Goal: Transaction & Acquisition: Purchase product/service

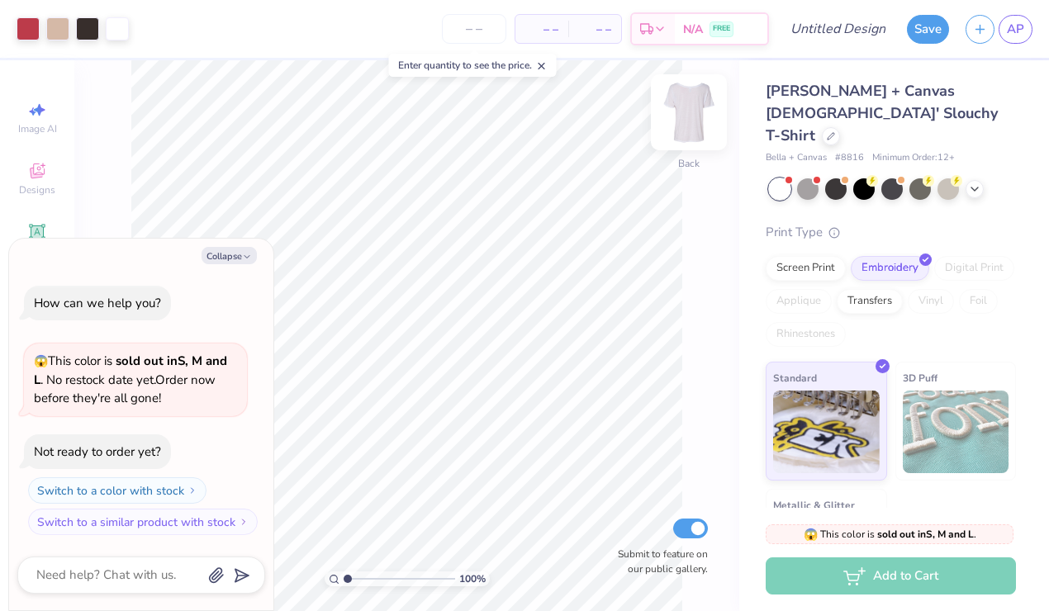
click at [690, 115] on img at bounding box center [689, 112] width 66 height 66
click at [688, 117] on img at bounding box center [689, 112] width 66 height 66
click at [822, 126] on div at bounding box center [831, 135] width 18 height 18
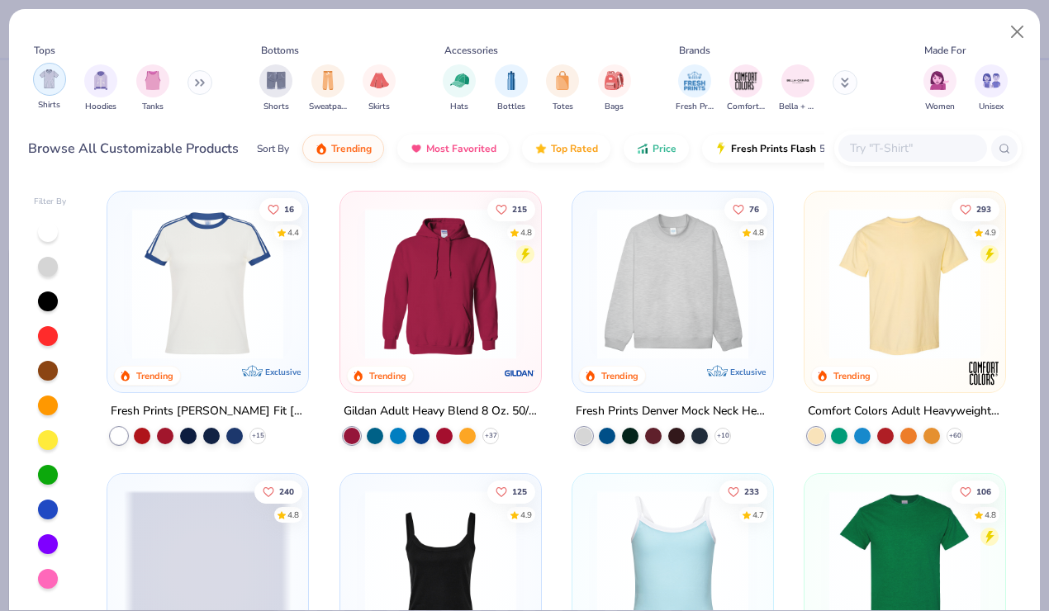
click at [45, 82] on img "filter for Shirts" at bounding box center [49, 78] width 19 height 19
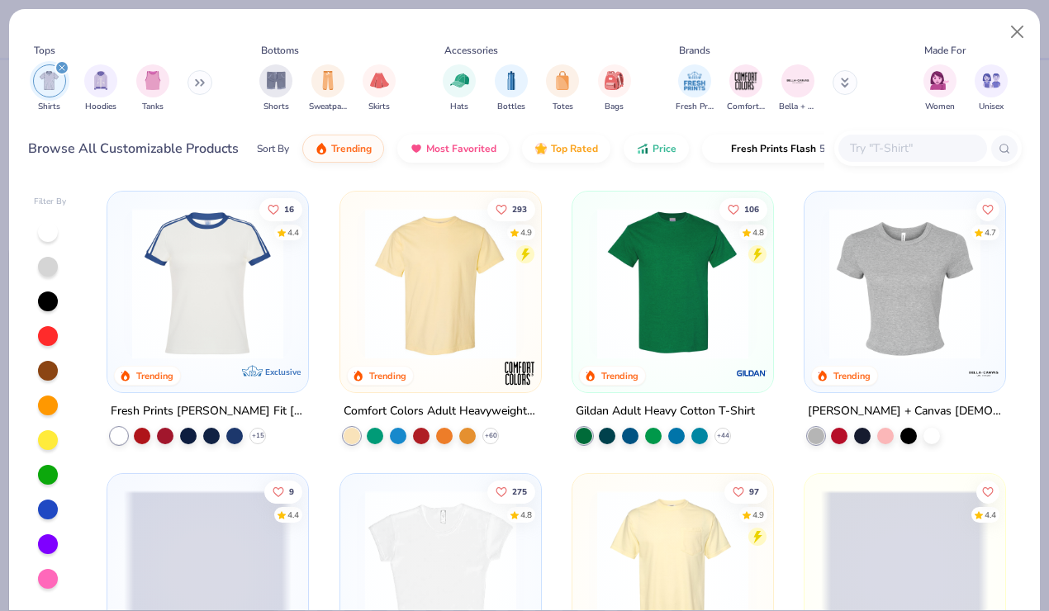
click at [196, 84] on button at bounding box center [199, 82] width 25 height 25
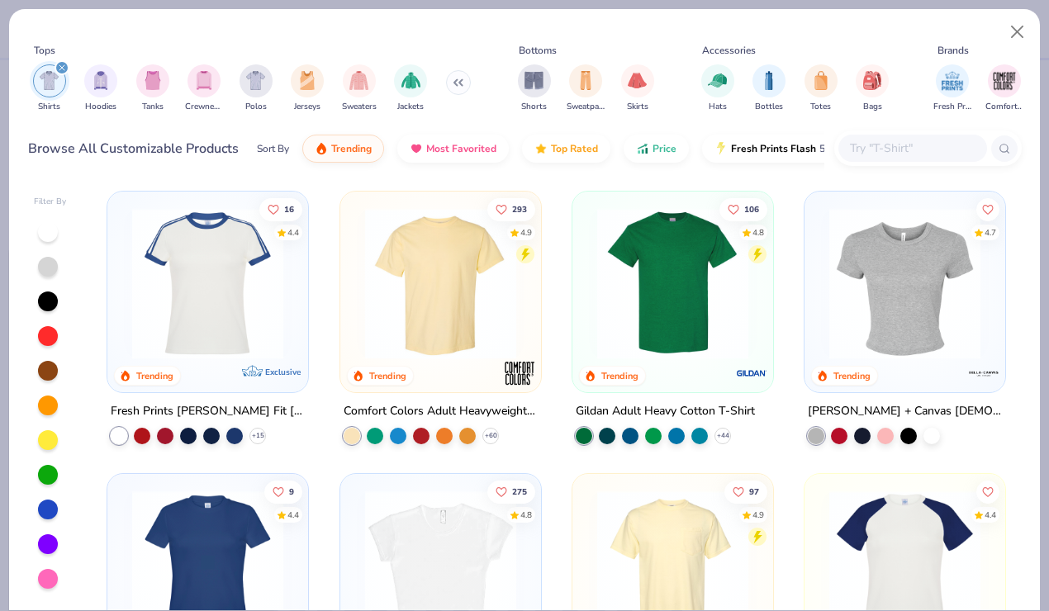
click at [450, 88] on button at bounding box center [458, 82] width 25 height 25
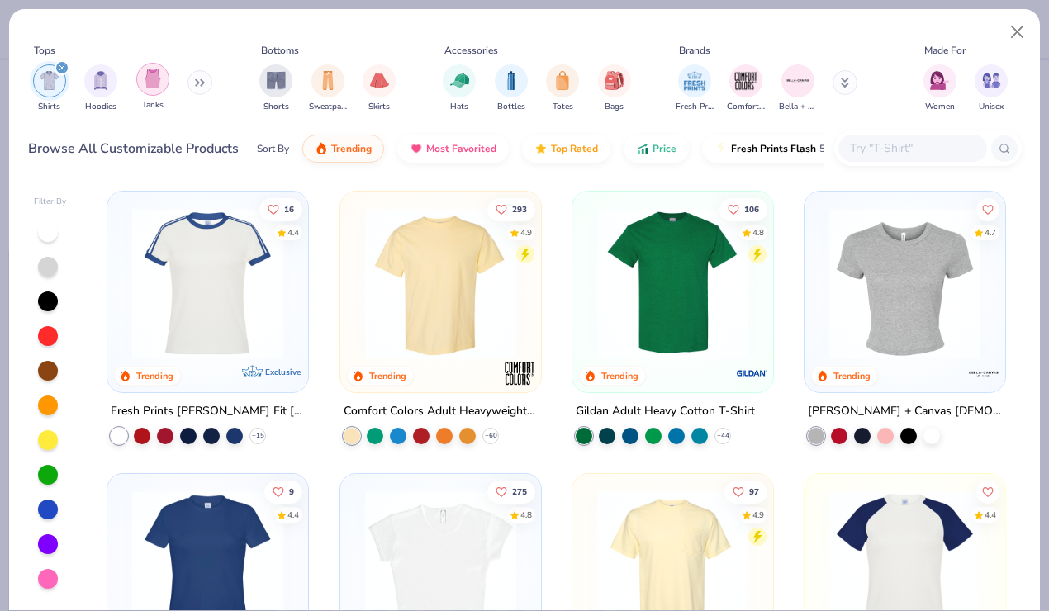
click at [155, 89] on div "filter for Tanks" at bounding box center [152, 79] width 33 height 33
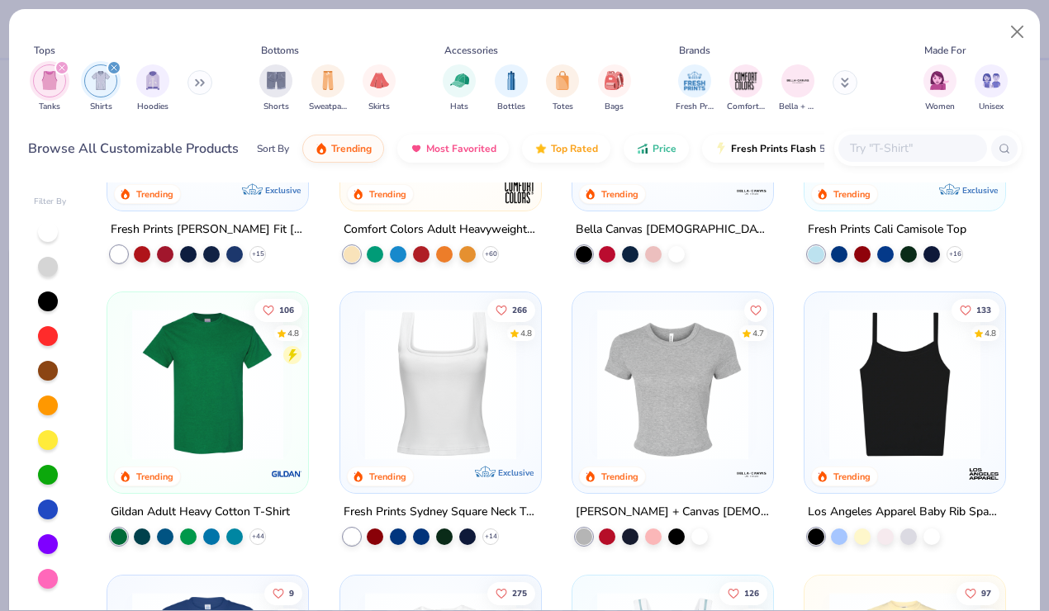
scroll to position [205, 0]
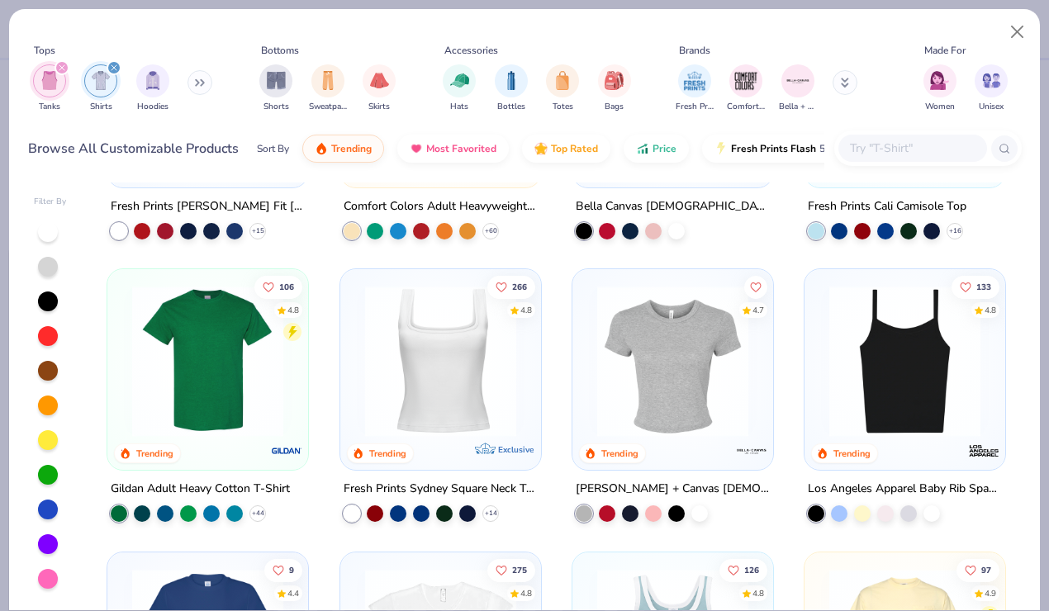
click at [442, 419] on img at bounding box center [441, 361] width 168 height 151
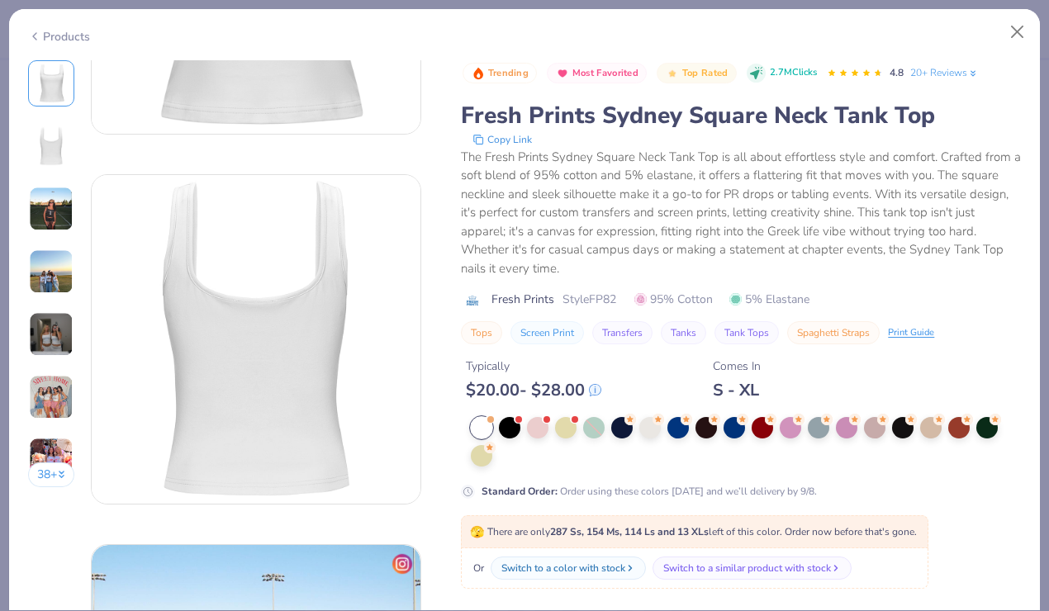
click at [50, 331] on img at bounding box center [51, 334] width 45 height 45
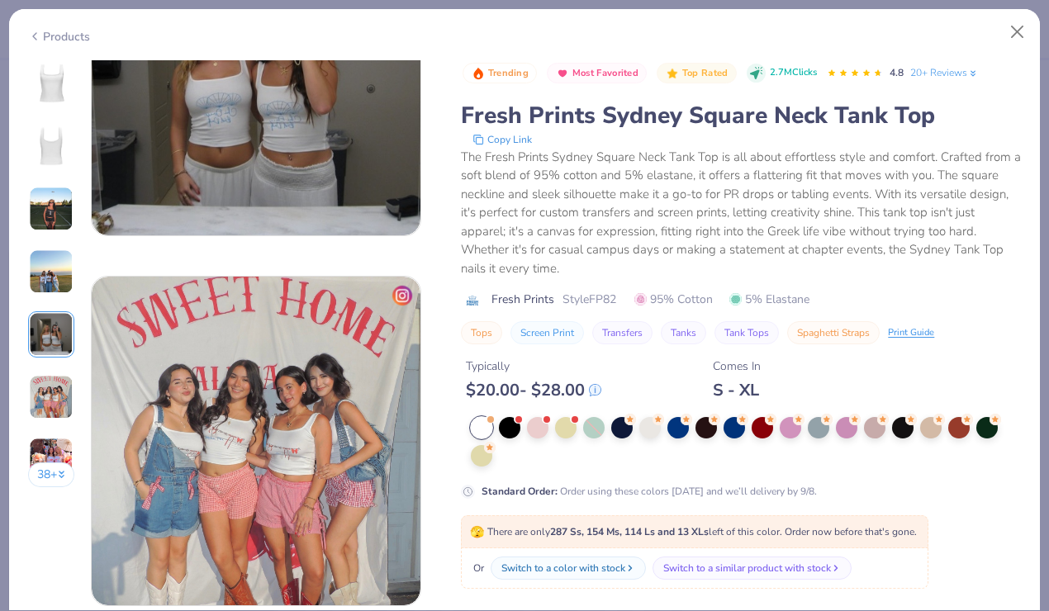
scroll to position [1693, 0]
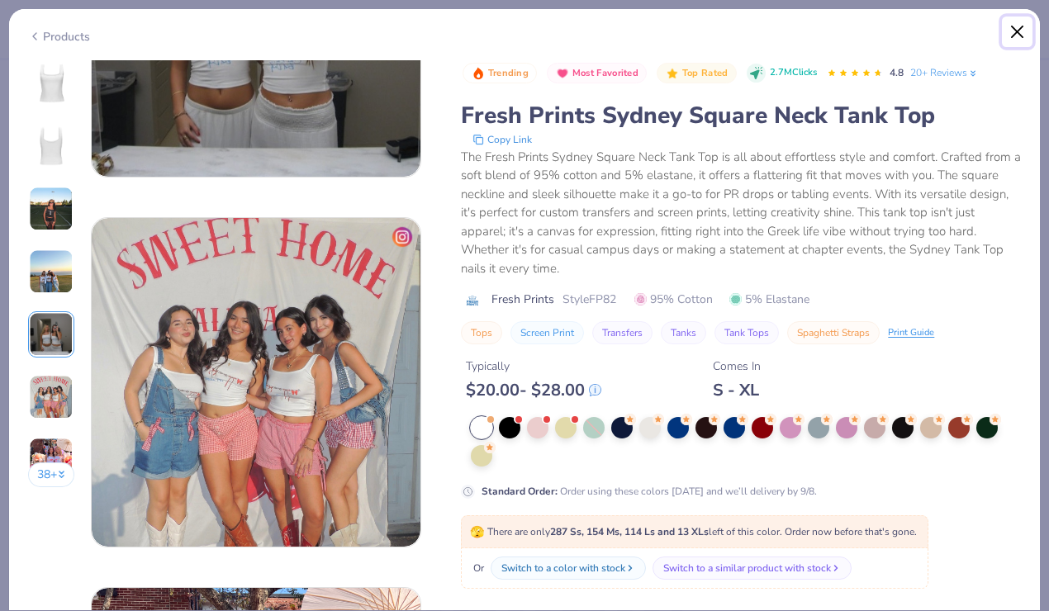
click at [1012, 31] on button "Close" at bounding box center [1017, 32] width 31 height 31
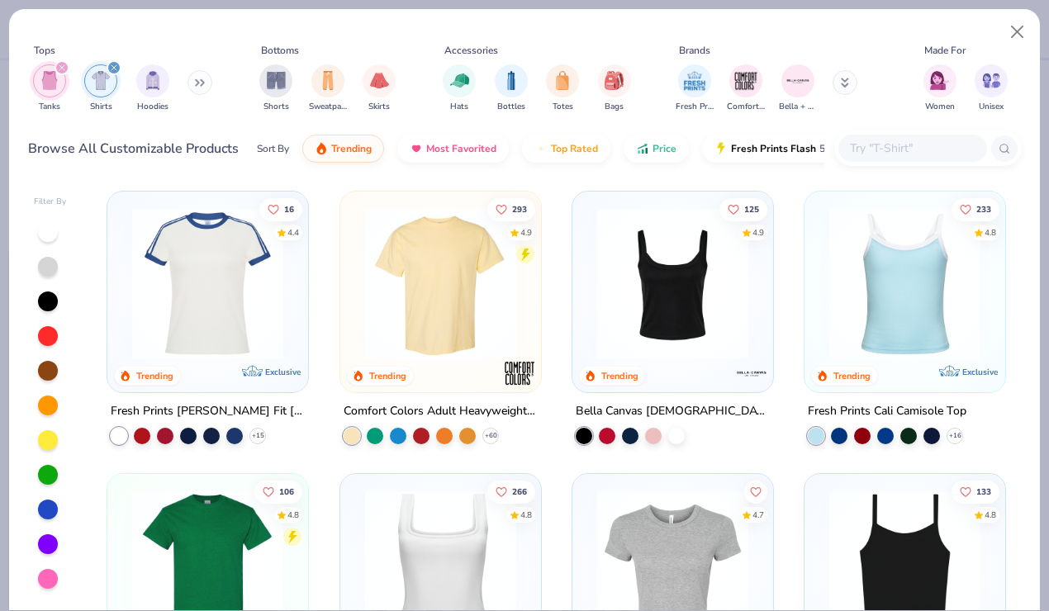
click at [656, 341] on img at bounding box center [673, 283] width 168 height 151
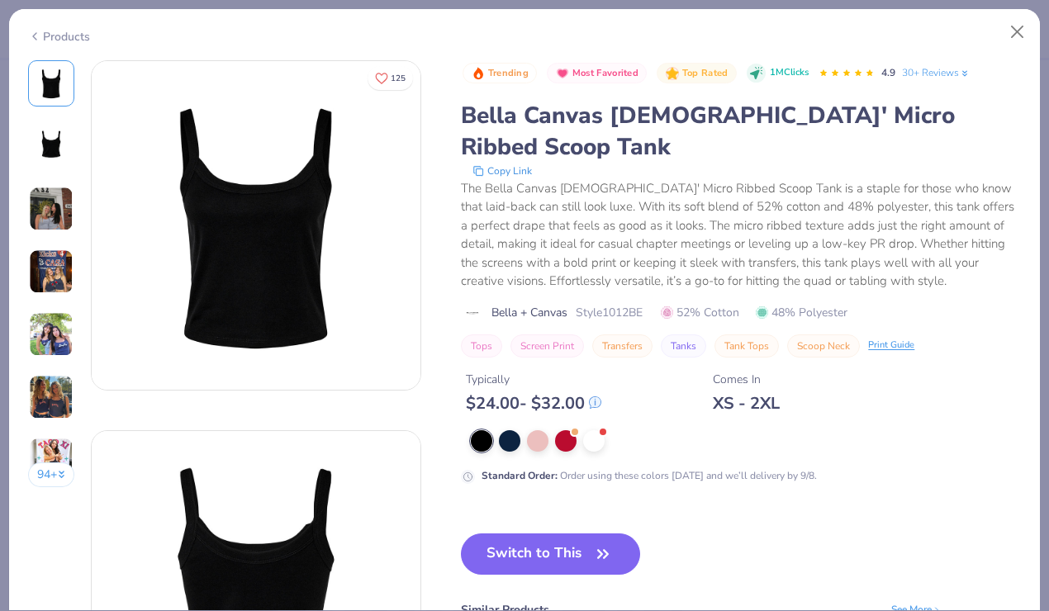
click at [47, 189] on img at bounding box center [51, 209] width 45 height 45
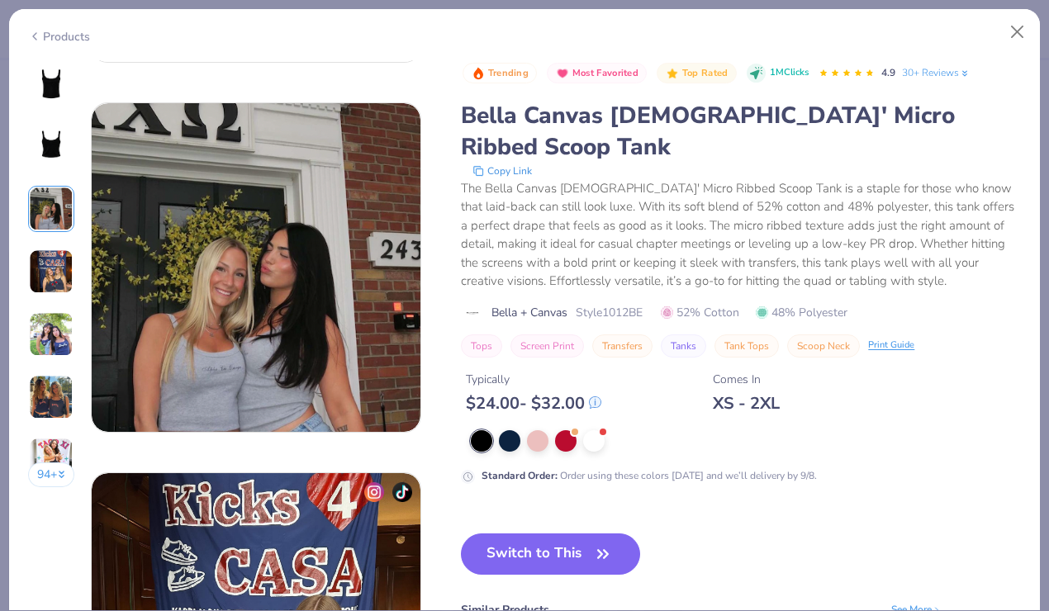
scroll to position [740, 0]
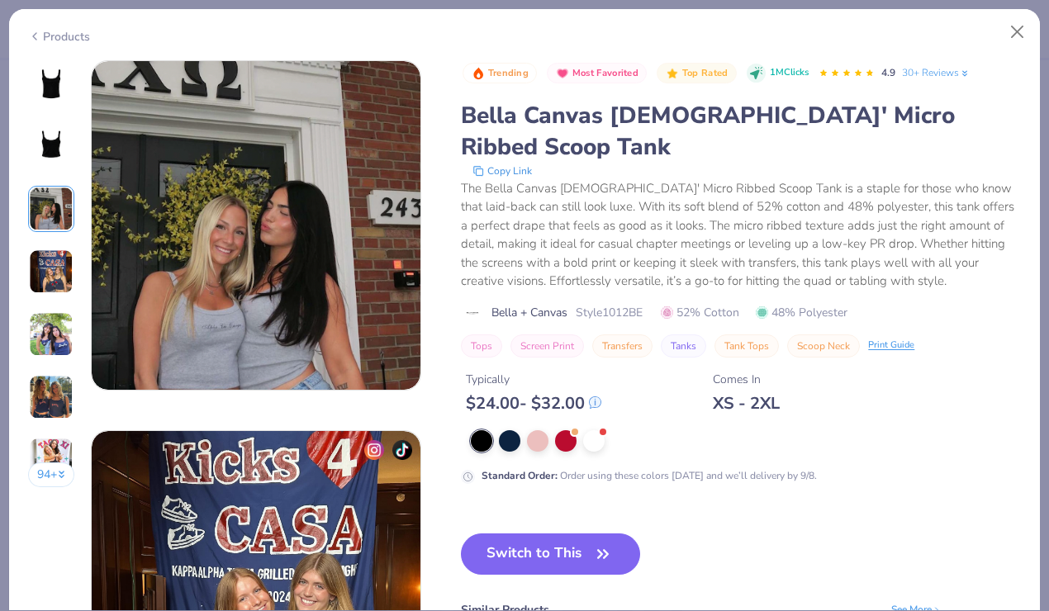
click at [50, 266] on img at bounding box center [51, 271] width 45 height 45
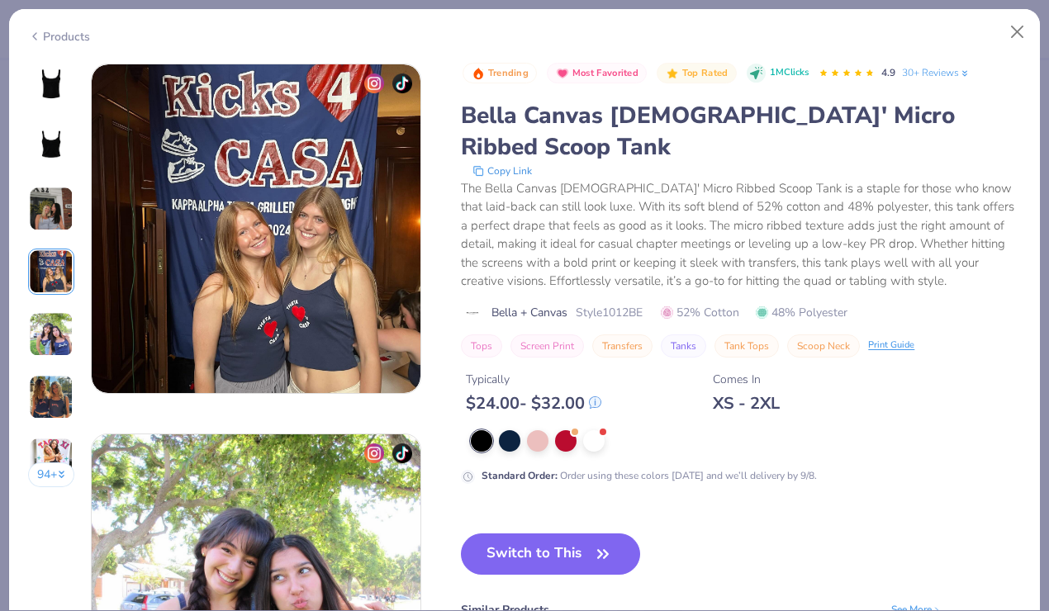
scroll to position [1110, 0]
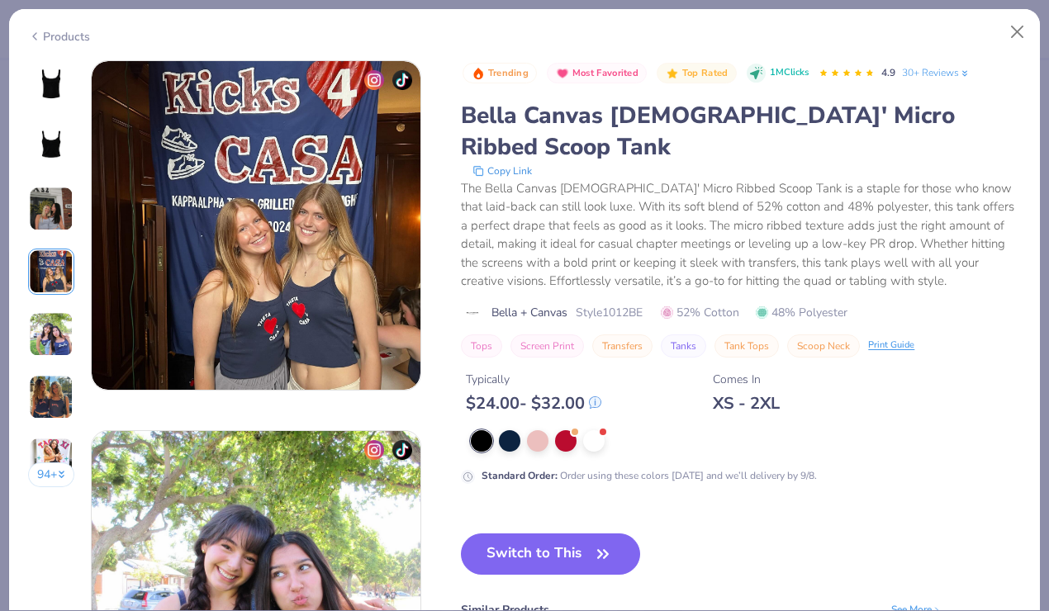
click at [57, 343] on img at bounding box center [51, 334] width 45 height 45
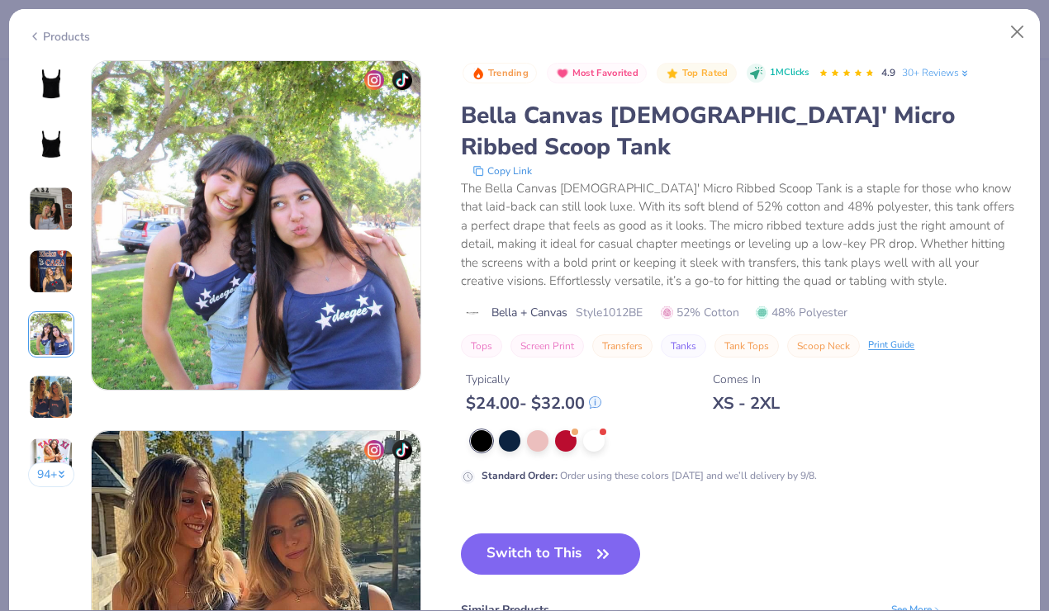
click at [56, 386] on img at bounding box center [51, 397] width 45 height 45
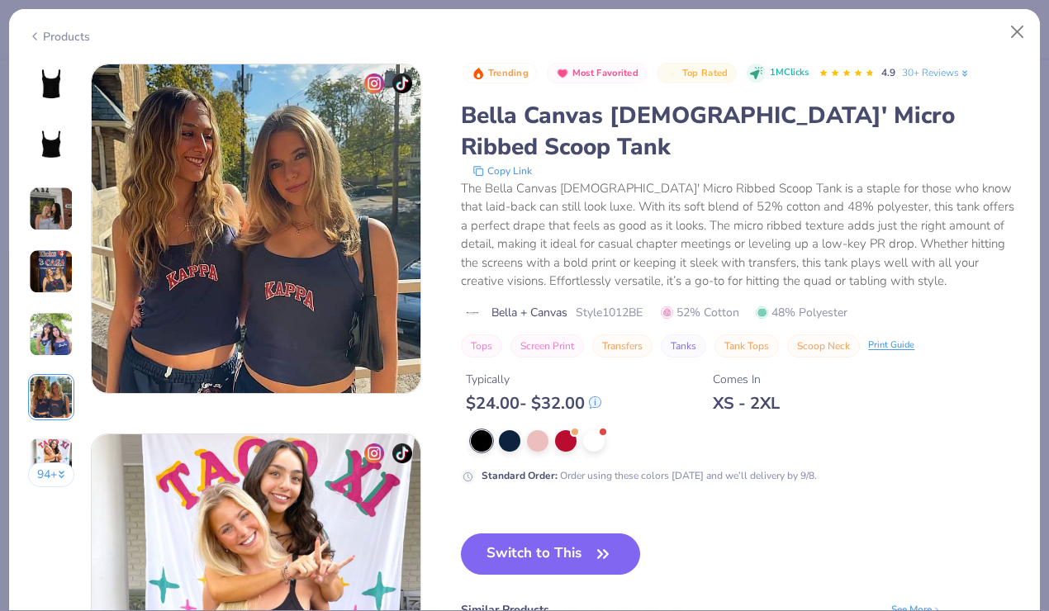
scroll to position [1850, 0]
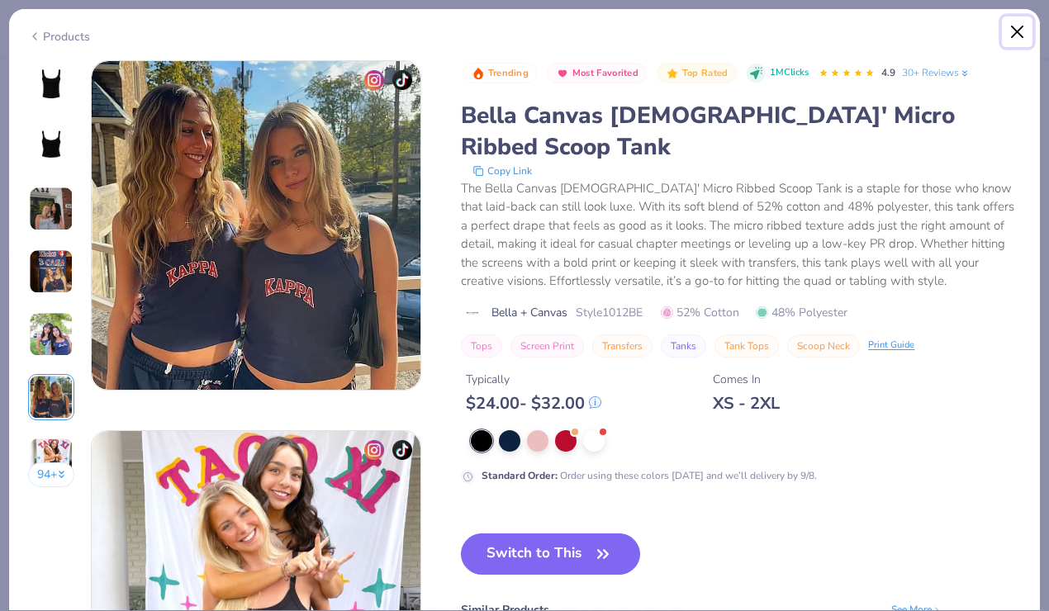
click at [1016, 29] on button "Close" at bounding box center [1017, 32] width 31 height 31
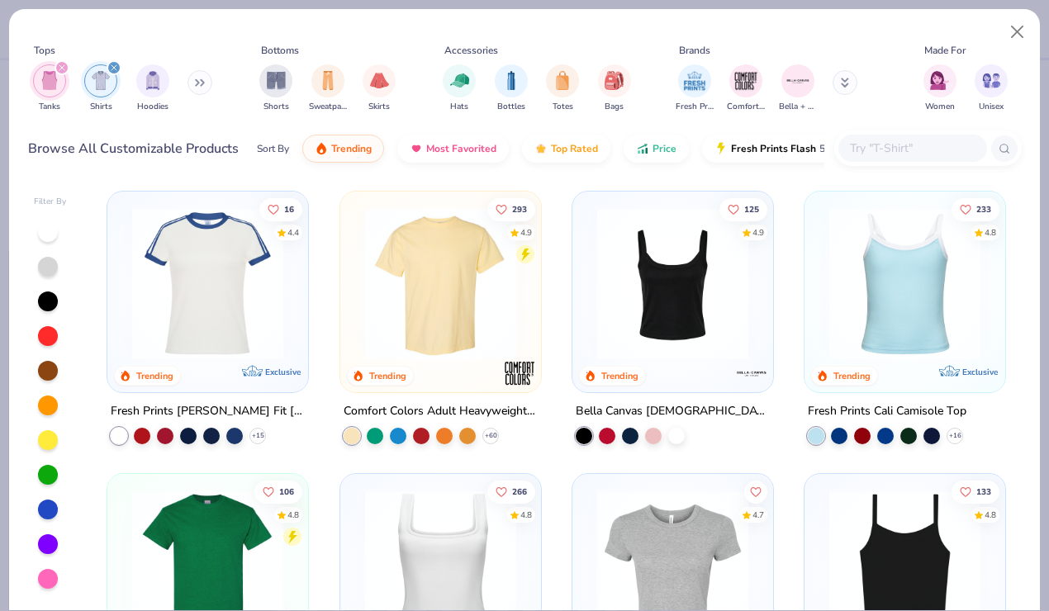
click at [918, 316] on img at bounding box center [905, 283] width 168 height 151
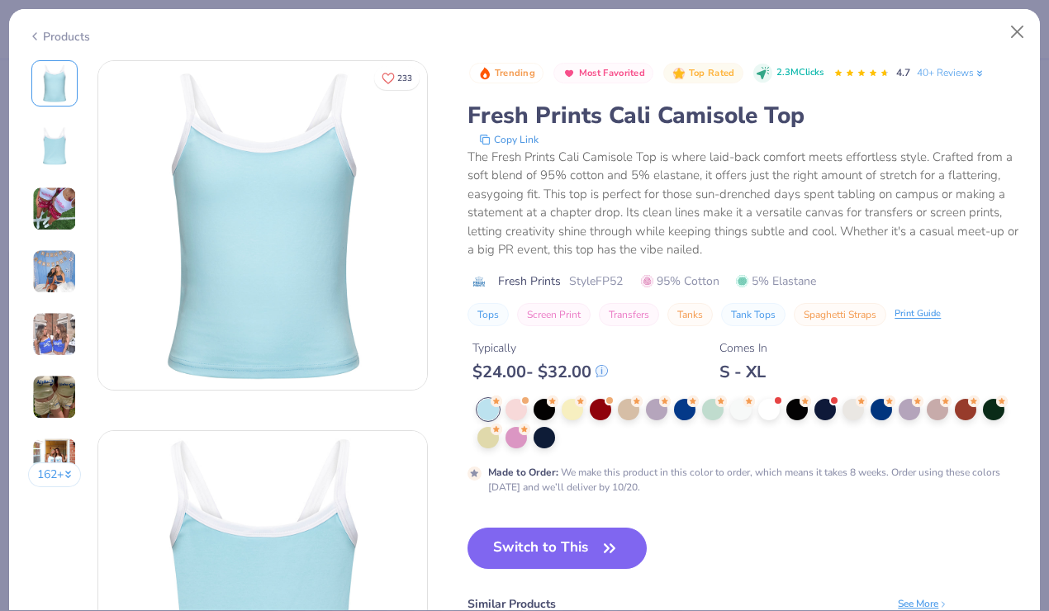
click at [59, 272] on img at bounding box center [54, 271] width 45 height 45
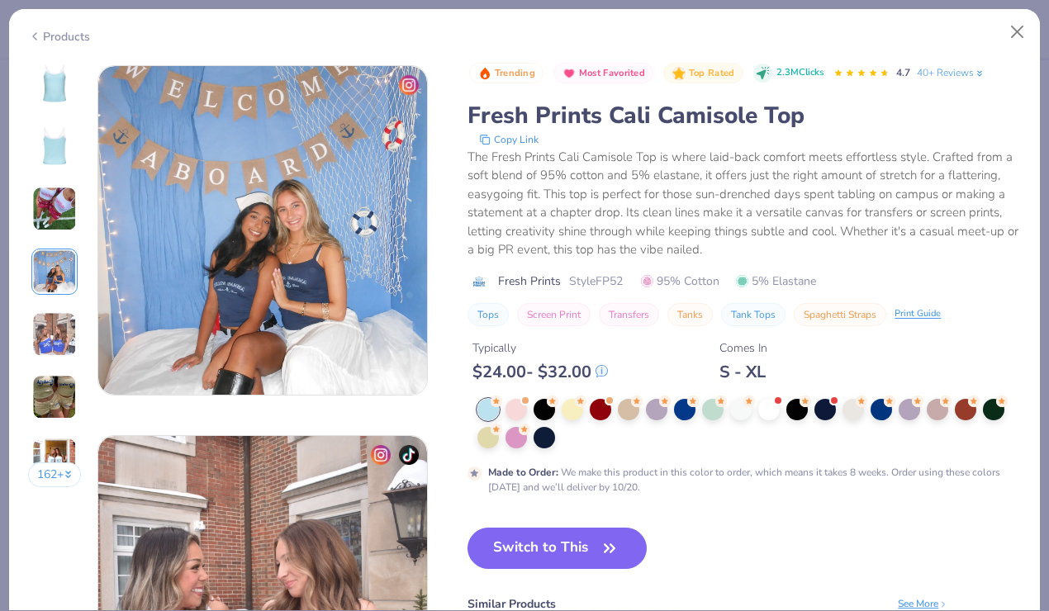
scroll to position [1110, 0]
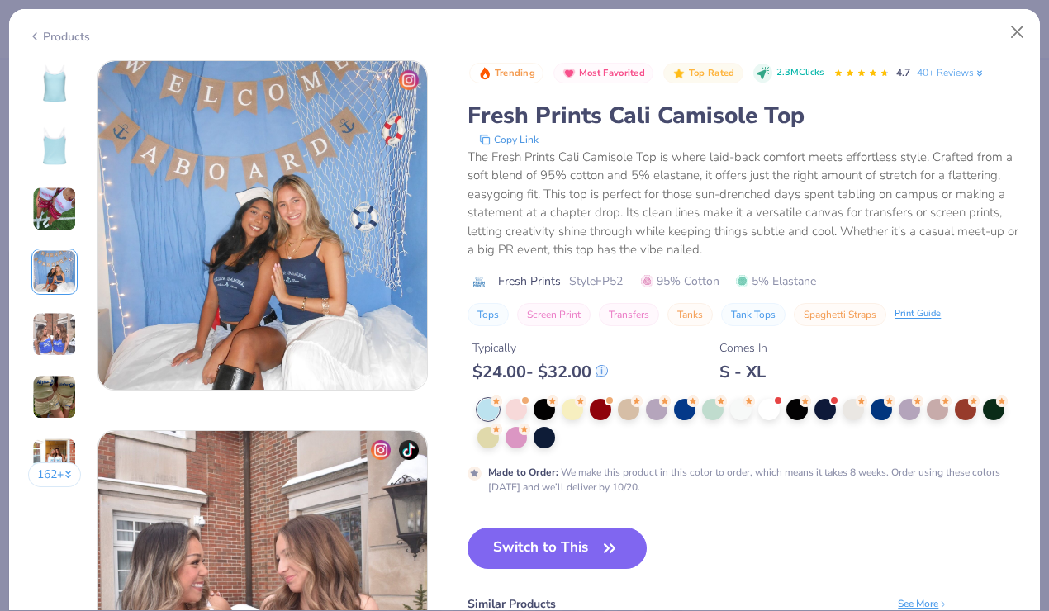
click at [62, 344] on img at bounding box center [54, 334] width 45 height 45
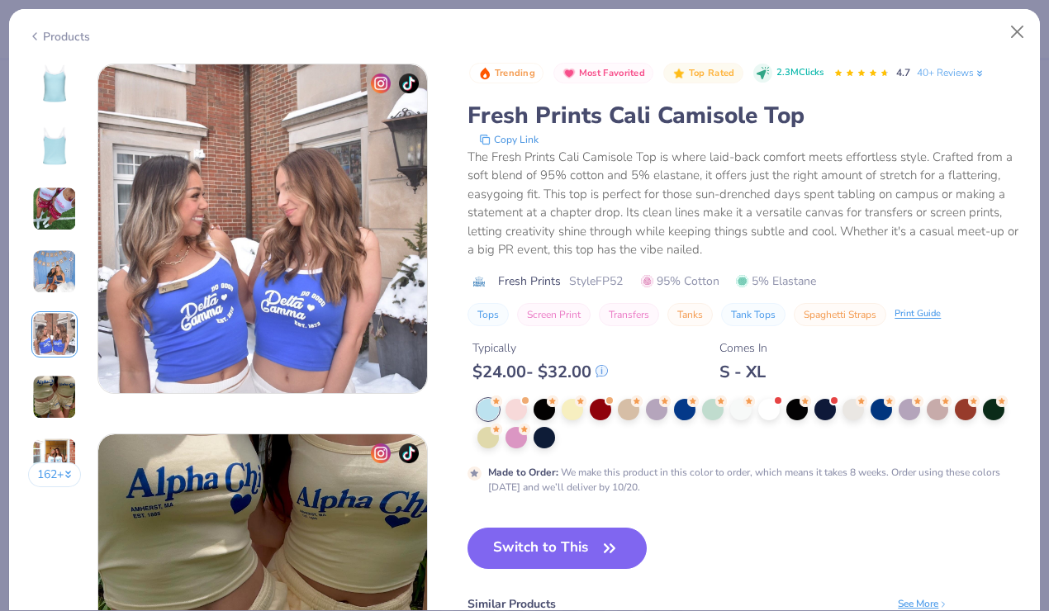
scroll to position [1480, 0]
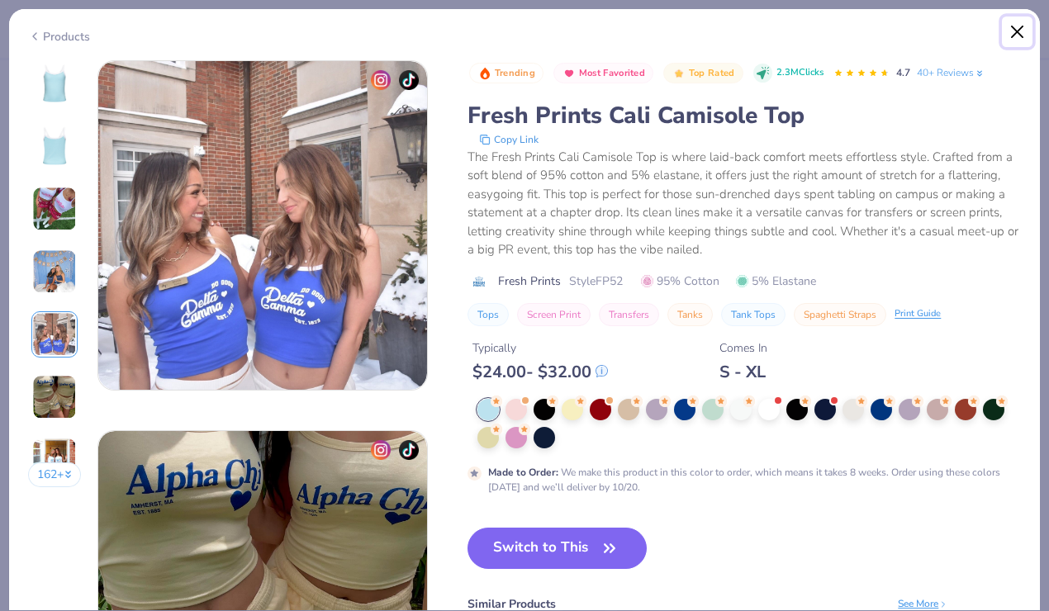
click at [1014, 29] on button "Close" at bounding box center [1017, 32] width 31 height 31
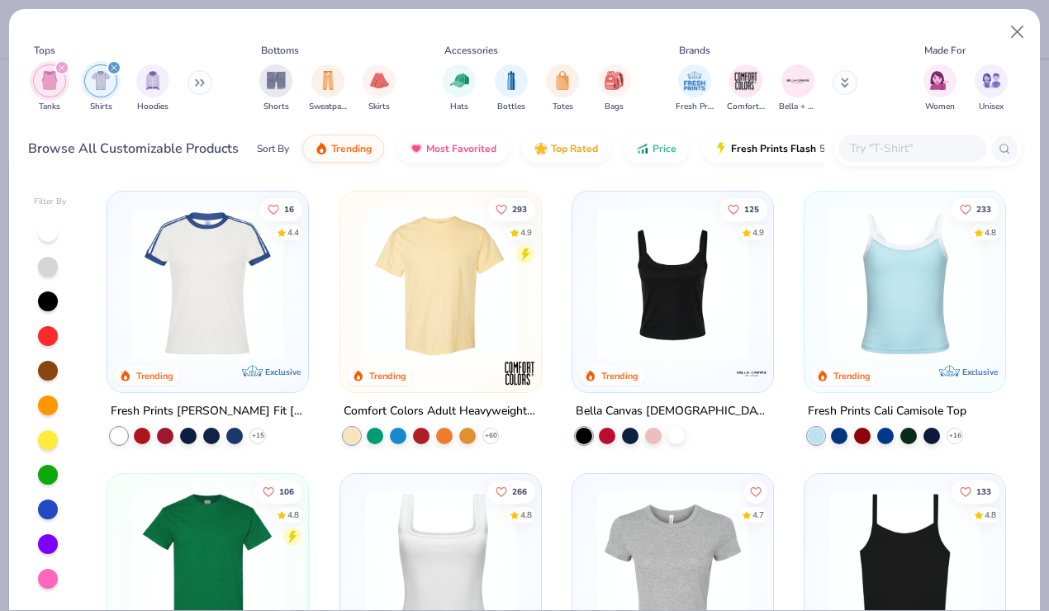
type textarea "x"
